Goal: Task Accomplishment & Management: Manage account settings

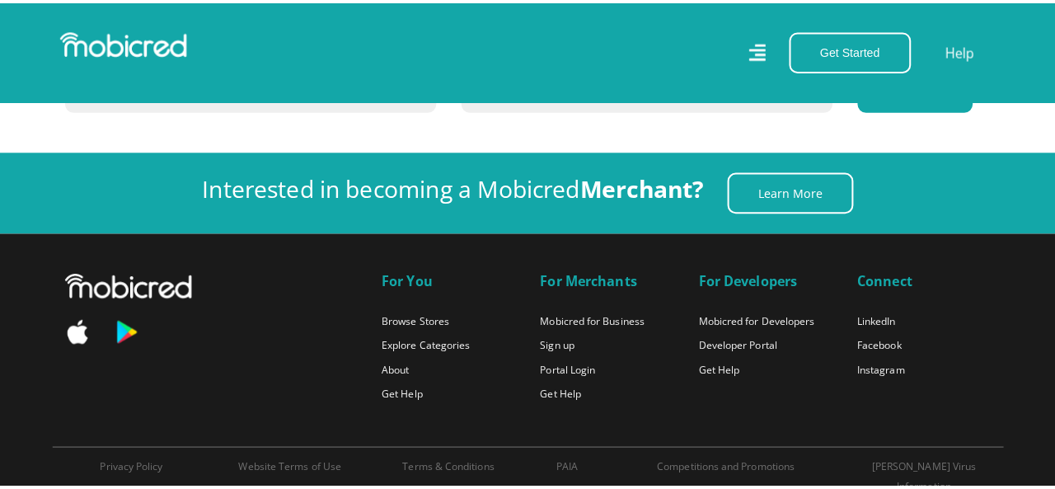
scroll to position [0, 939]
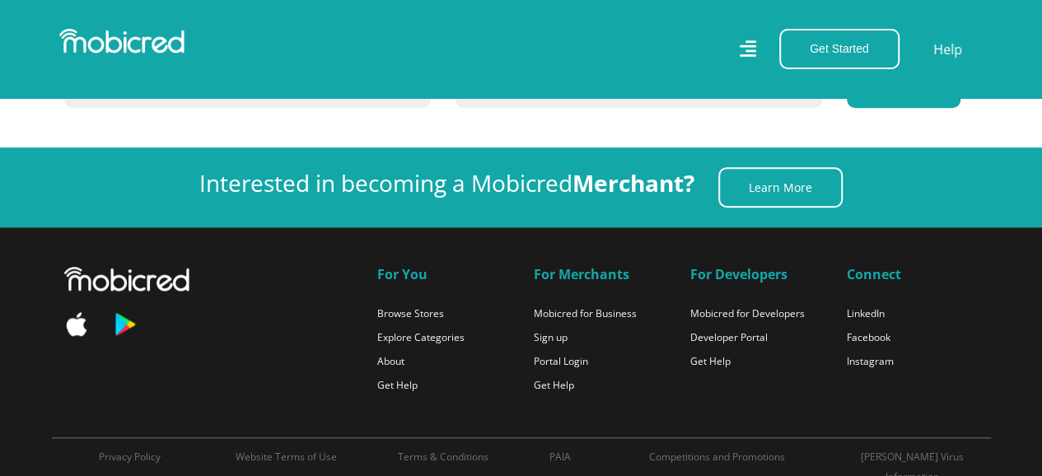
click at [748, 58] on icon at bounding box center [747, 49] width 17 height 25
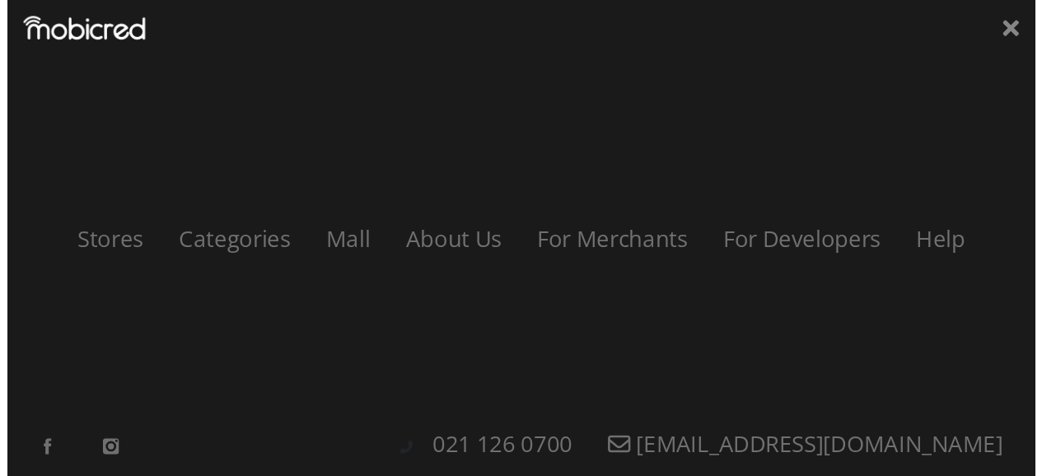
scroll to position [0, 0]
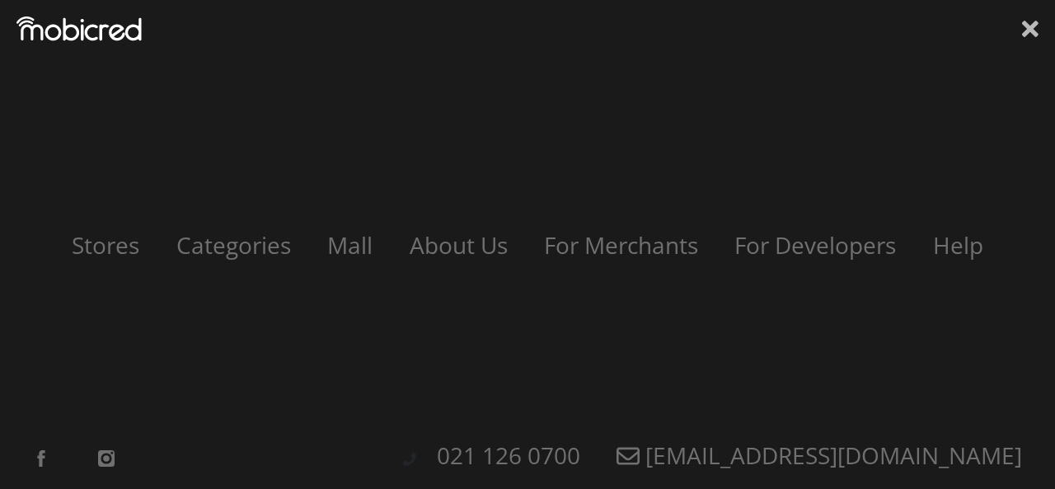
click at [1029, 34] on icon at bounding box center [1030, 28] width 16 height 25
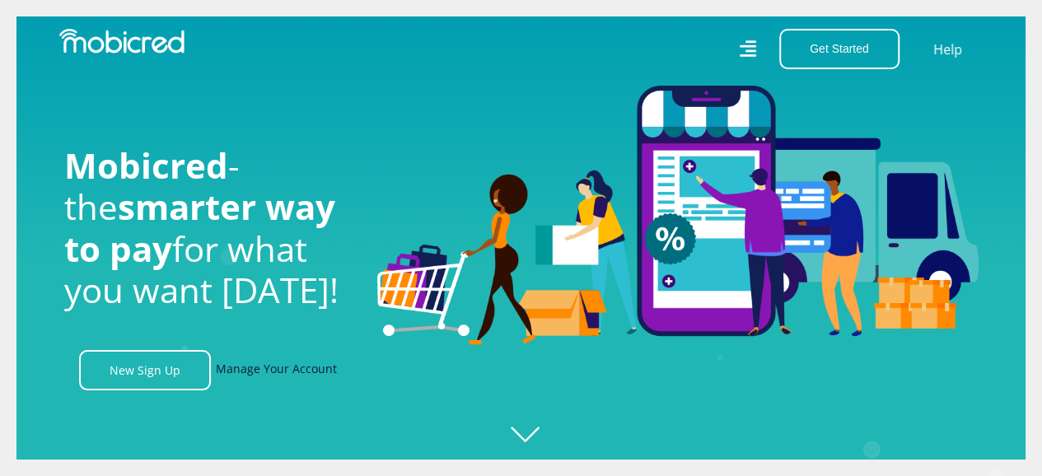
click at [260, 377] on link "Manage Your Account" at bounding box center [276, 370] width 121 height 40
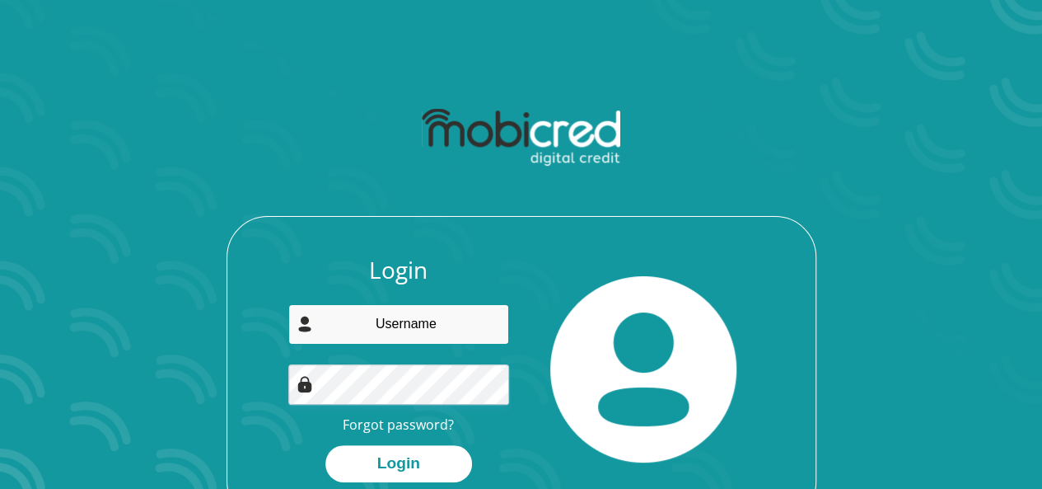
click at [384, 334] on input "email" at bounding box center [398, 324] width 221 height 40
type input "[EMAIL_ADDRESS][DOMAIN_NAME]"
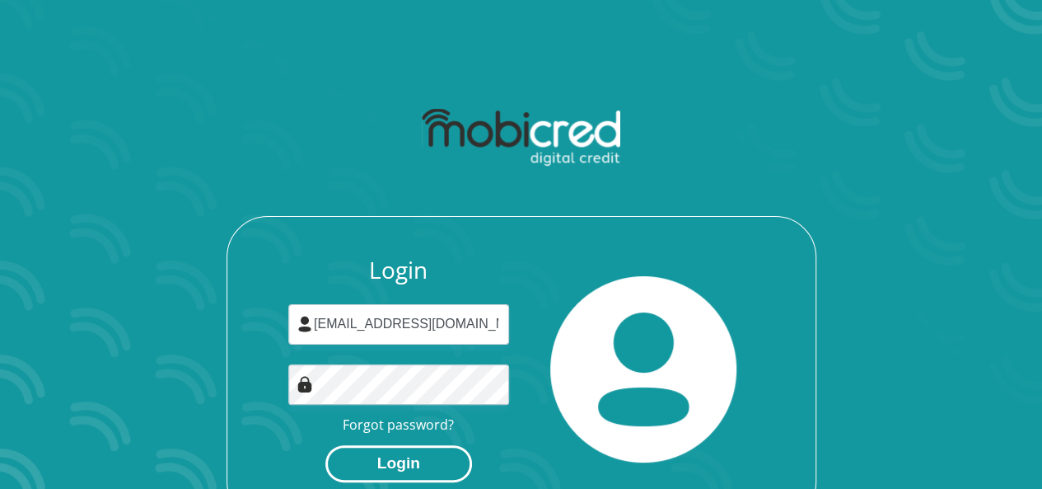
click at [391, 472] on button "Login" at bounding box center [398, 463] width 147 height 37
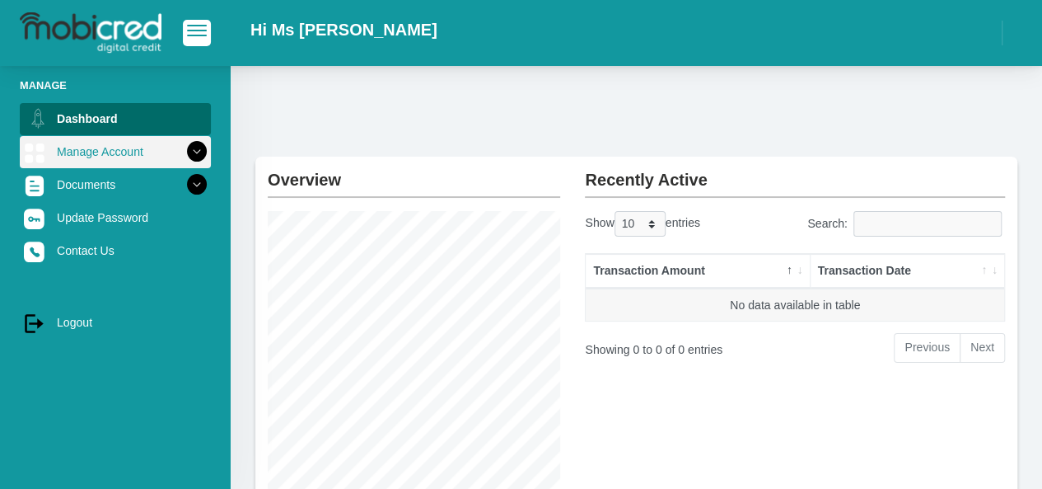
click at [107, 158] on link "Manage Account" at bounding box center [115, 151] width 191 height 31
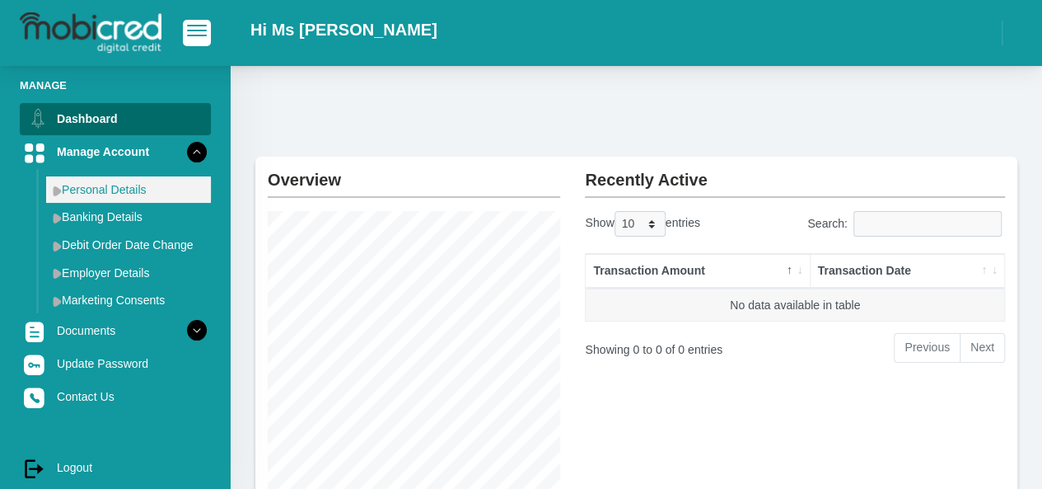
click at [112, 188] on link "Personal Details" at bounding box center [128, 189] width 165 height 26
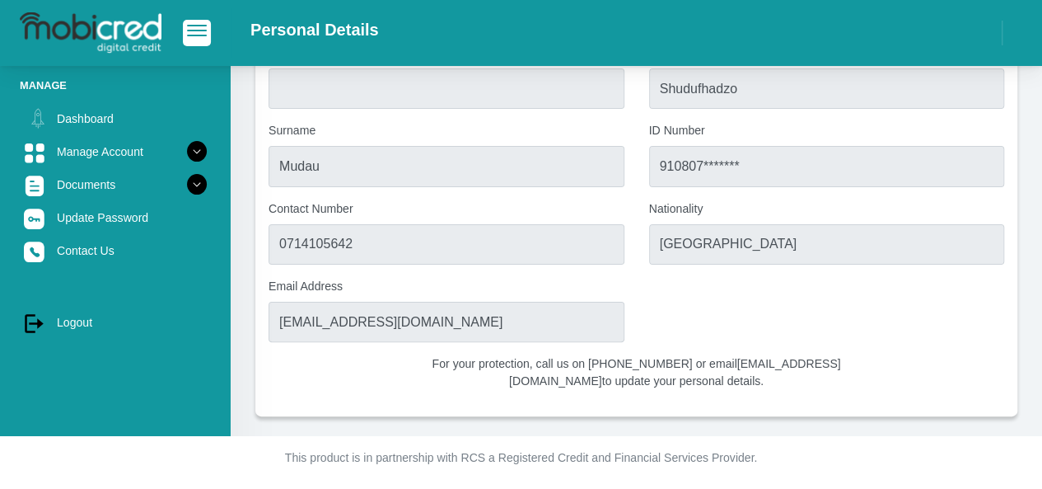
scroll to position [83, 0]
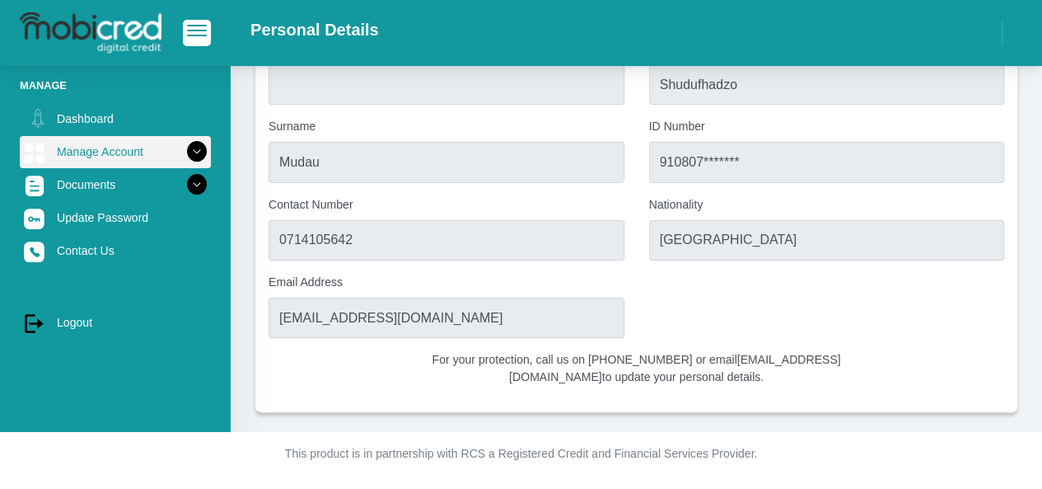
click at [185, 146] on icon at bounding box center [197, 152] width 28 height 28
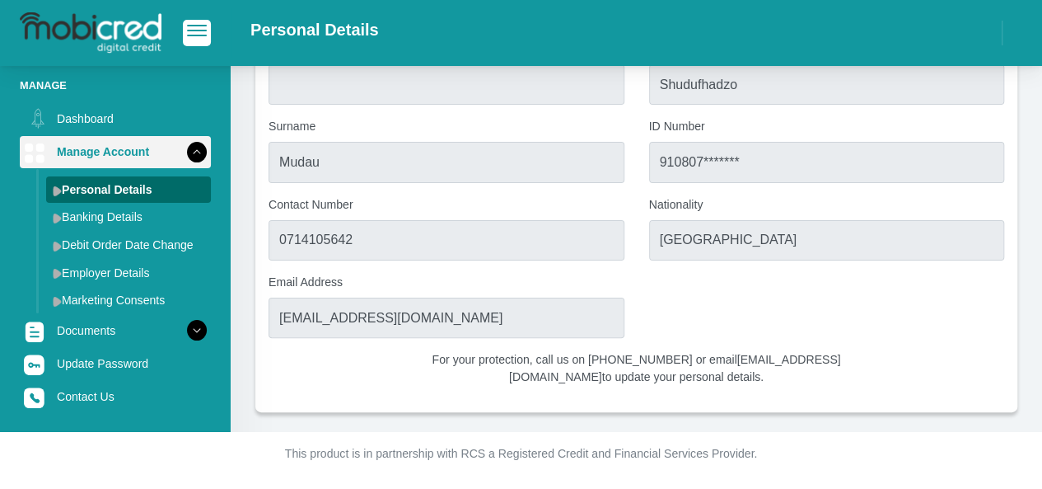
click at [189, 157] on icon at bounding box center [197, 152] width 28 height 28
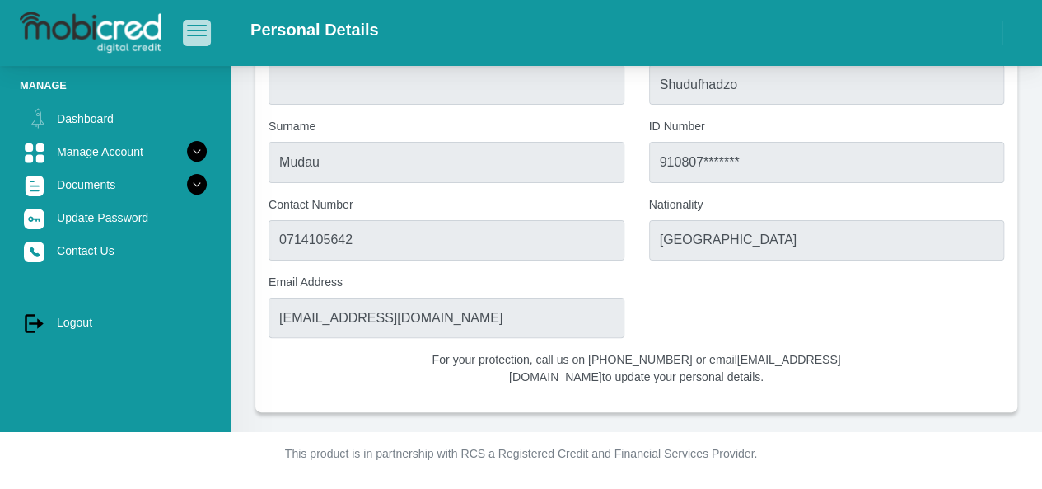
click at [192, 34] on span "button" at bounding box center [197, 31] width 20 height 12
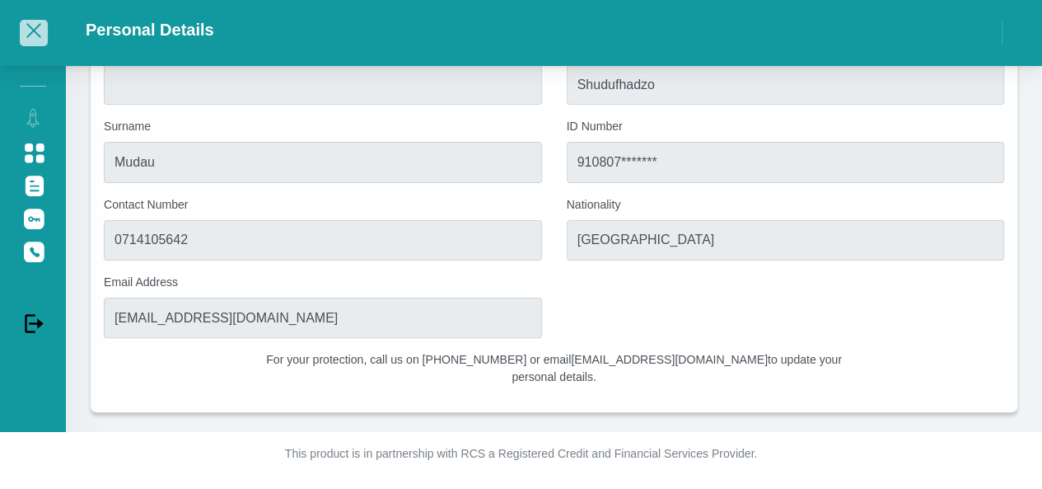
click at [35, 44] on button "button" at bounding box center [34, 33] width 28 height 26
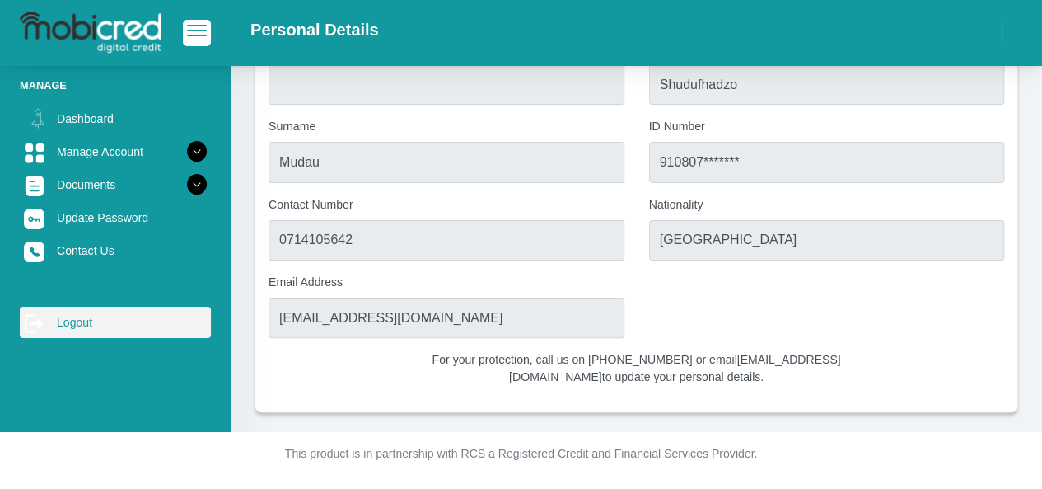
click at [82, 324] on link "log out Logout" at bounding box center [115, 321] width 191 height 31
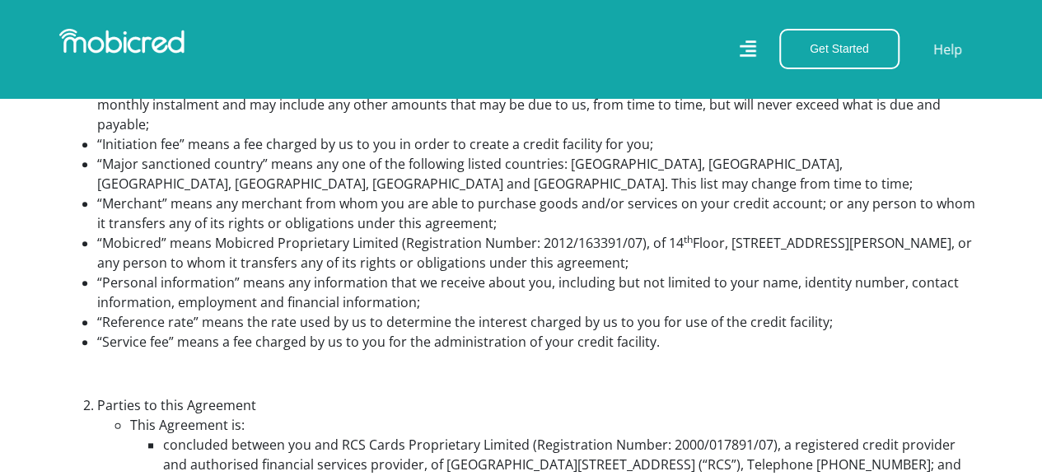
scroll to position [742, 0]
